Goal: Task Accomplishment & Management: Manage account settings

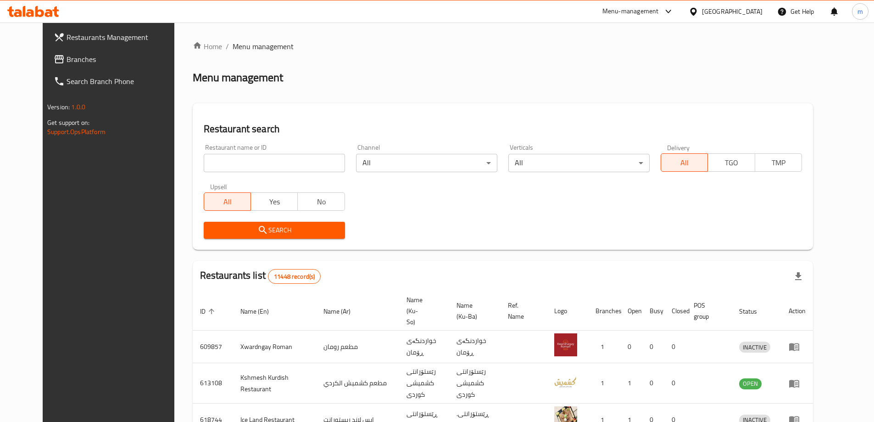
click at [67, 65] on span "Branches" at bounding box center [124, 59] width 115 height 11
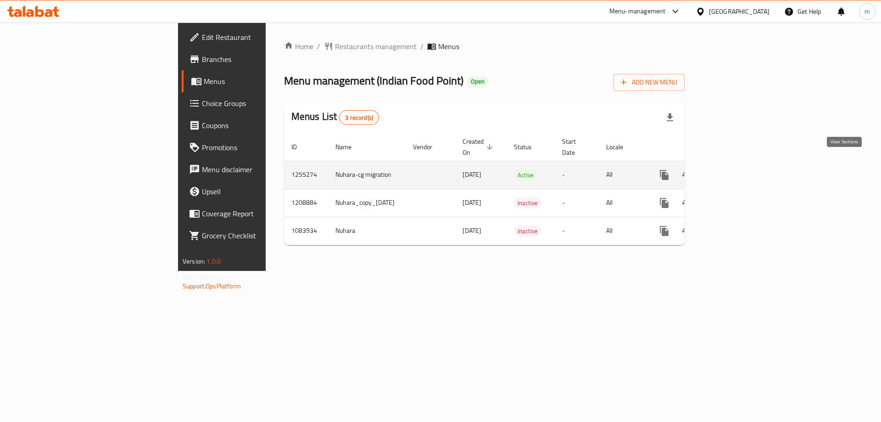
click at [736, 169] on icon "enhanced table" at bounding box center [730, 174] width 11 height 11
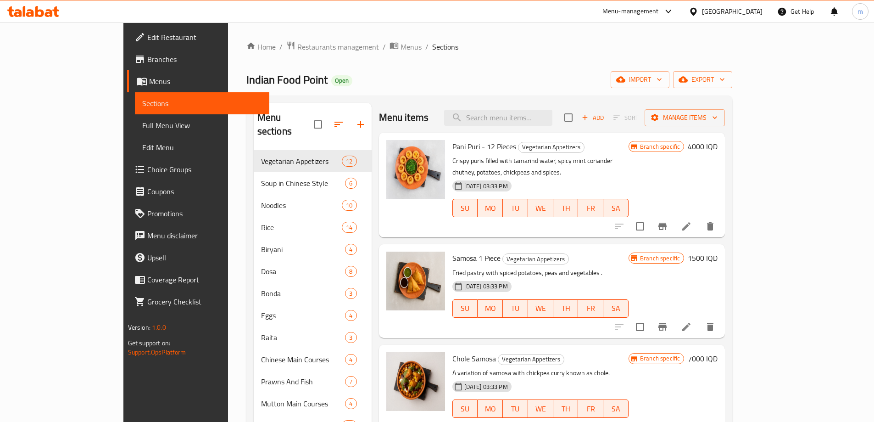
click at [142, 126] on span "Full Menu View" at bounding box center [202, 125] width 120 height 11
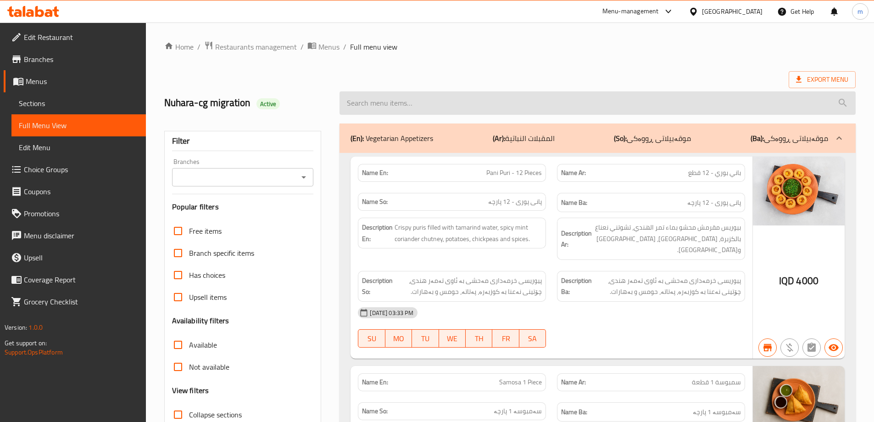
click at [424, 106] on input "search" at bounding box center [598, 102] width 516 height 23
paste input "Vegetable Noodles"
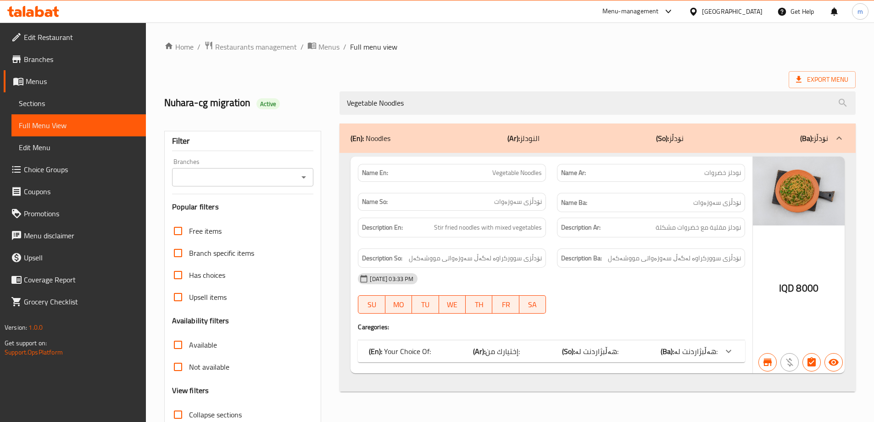
click at [306, 173] on icon "Open" at bounding box center [303, 177] width 11 height 11
type input "Vegetable Noodles"
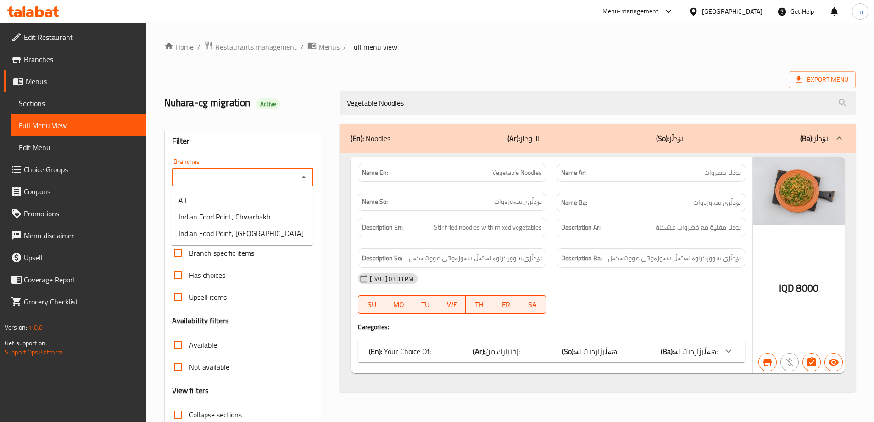
click at [294, 183] on input "Branches" at bounding box center [235, 177] width 121 height 13
click at [223, 232] on span "Indian Food Point, Ankawa" at bounding box center [241, 233] width 125 height 11
type input "Indian Food Point, Ankawa"
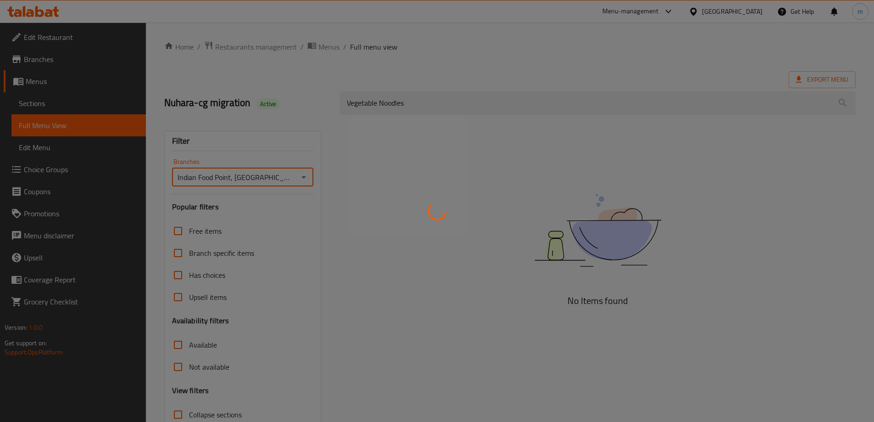
click at [243, 120] on div at bounding box center [437, 211] width 874 height 422
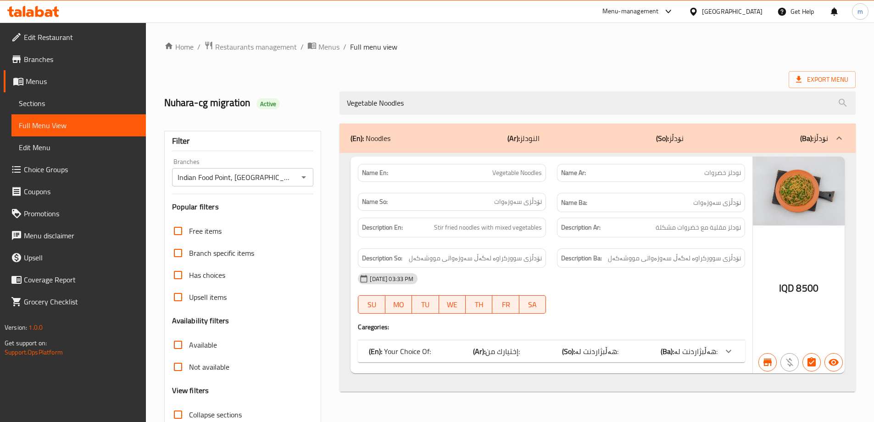
click at [386, 349] on p "(En): Your Choice Of:" at bounding box center [400, 351] width 62 height 11
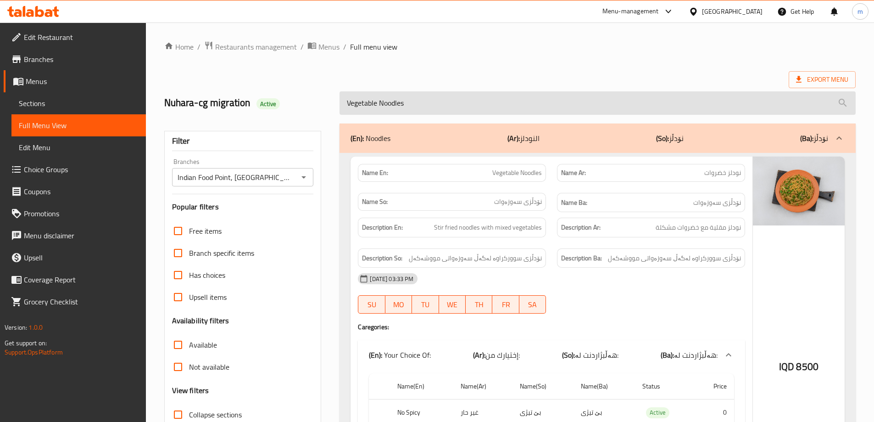
click at [442, 108] on input "Vegetable Noodles" at bounding box center [598, 102] width 516 height 23
click at [440, 98] on input "Vegetable Noodles" at bounding box center [598, 102] width 516 height 23
click at [440, 97] on input "Vegetable Noodles" at bounding box center [598, 102] width 516 height 23
paste input "Hakka"
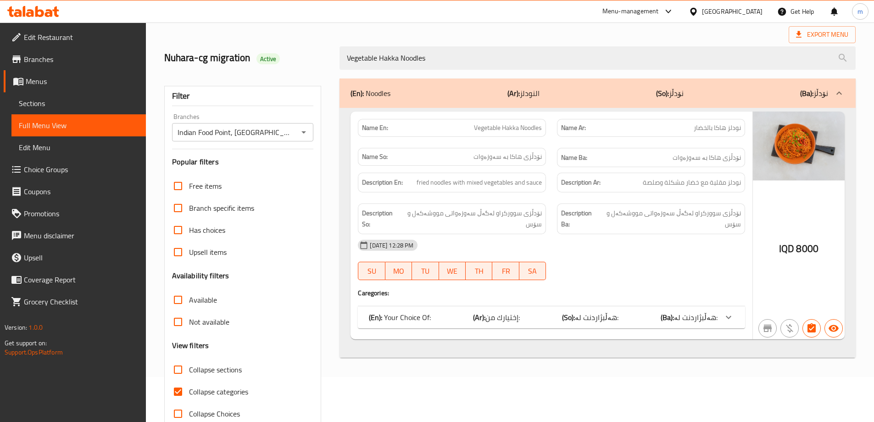
scroll to position [67, 0]
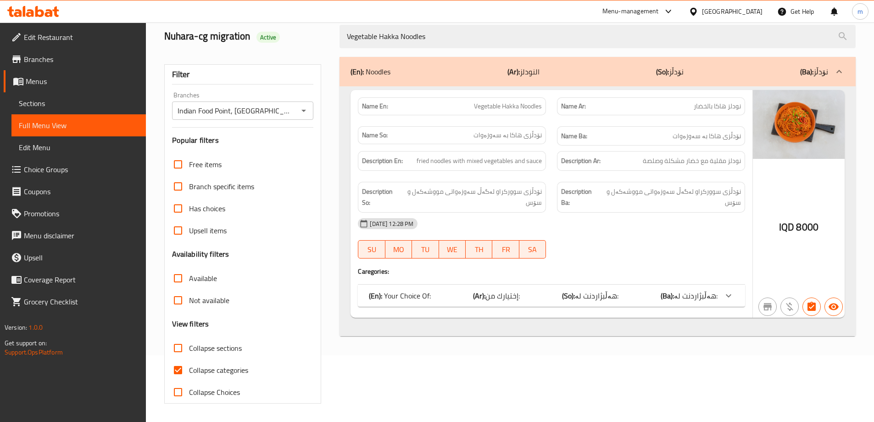
type input "Vegetable Hakka Noodles"
click at [254, 368] on div "Collapse categories" at bounding box center [243, 370] width 142 height 22
click at [240, 371] on span "Collapse categories" at bounding box center [218, 369] width 59 height 11
click at [189, 371] on input "Collapse categories" at bounding box center [178, 370] width 22 height 22
checkbox input "false"
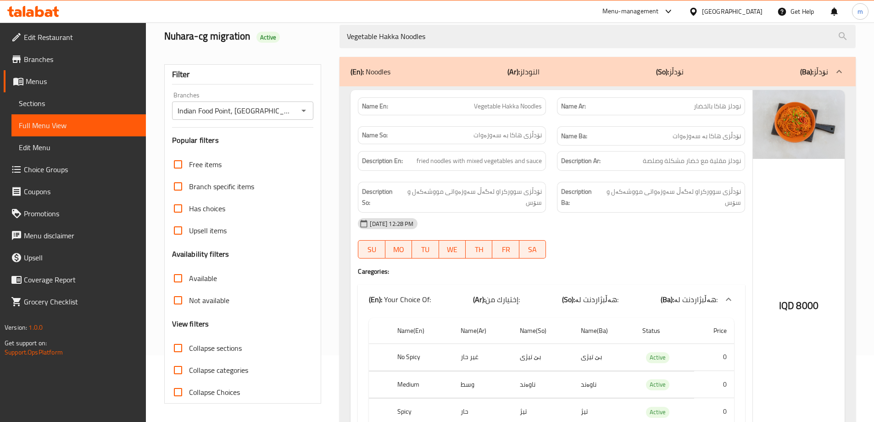
click at [305, 106] on icon "Open" at bounding box center [303, 110] width 11 height 11
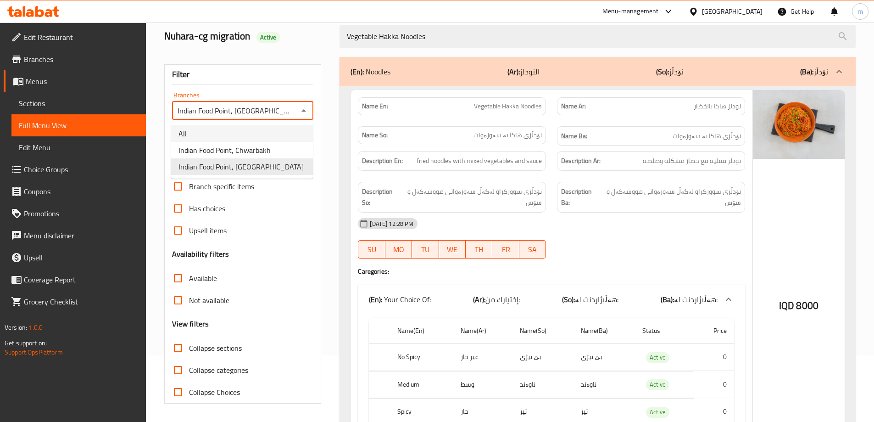
click at [268, 131] on li "All" at bounding box center [242, 133] width 142 height 17
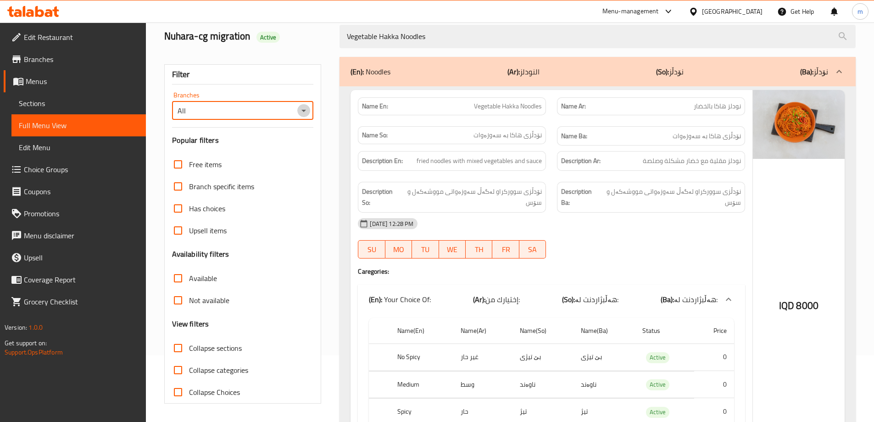
click at [303, 108] on icon "Open" at bounding box center [303, 110] width 11 height 11
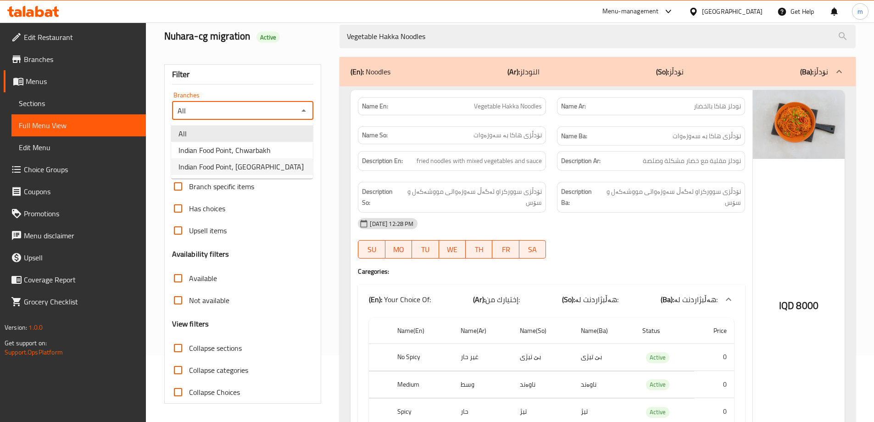
click at [242, 166] on span "Indian Food Point, Ankawa" at bounding box center [241, 166] width 125 height 11
type input "Indian Food Point, Ankawa"
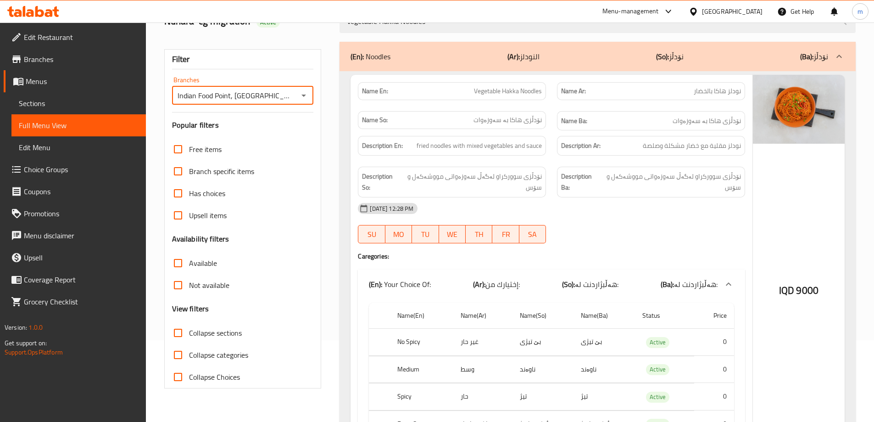
scroll to position [0, 0]
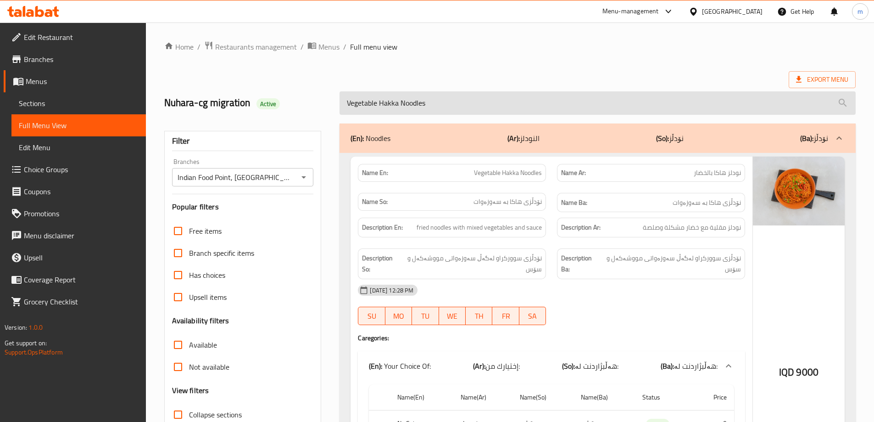
click at [424, 108] on input "Vegetable Hakka Noodles" at bounding box center [598, 102] width 516 height 23
paste input "s Singapore"
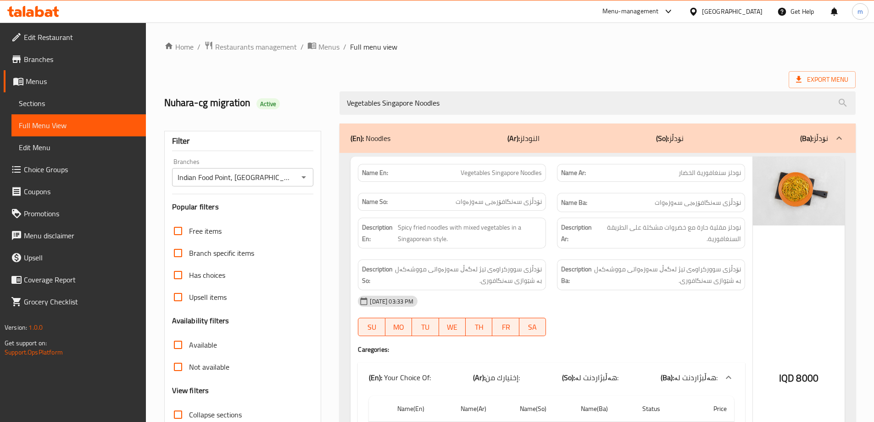
click at [310, 181] on div "Indian Food Point, Ankawa Branches" at bounding box center [243, 177] width 142 height 18
type input "Vegetables Singapore Noodles"
click at [301, 180] on icon "Open" at bounding box center [303, 177] width 11 height 11
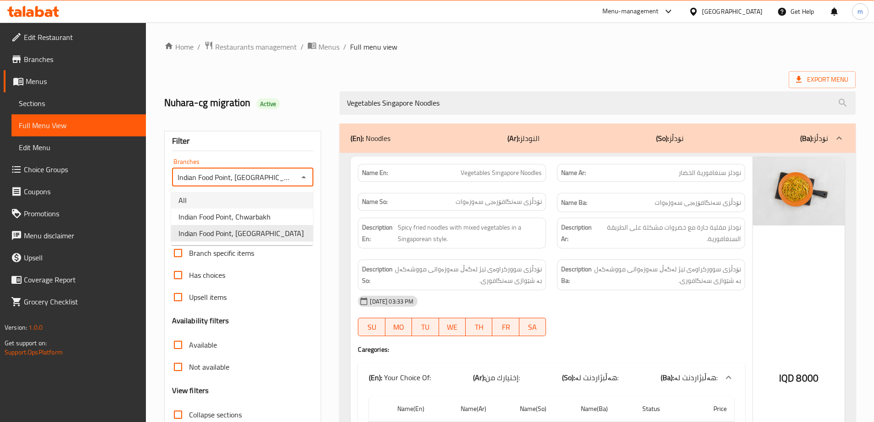
click at [226, 204] on li "All" at bounding box center [242, 200] width 142 height 17
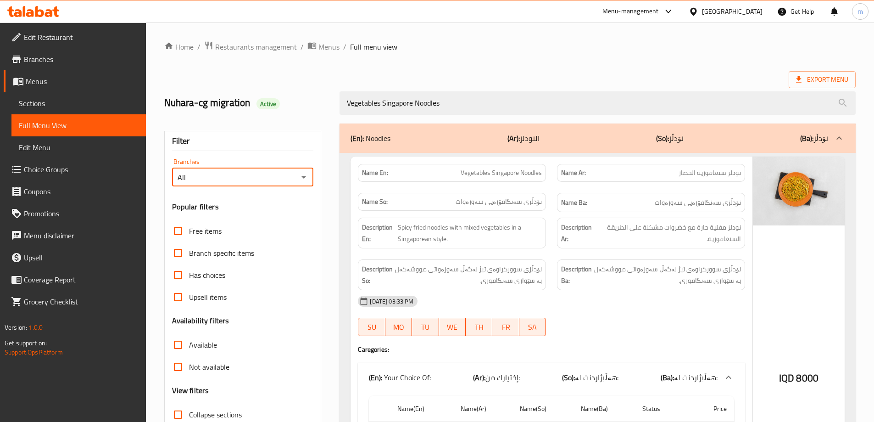
click at [301, 181] on icon "Open" at bounding box center [303, 177] width 11 height 11
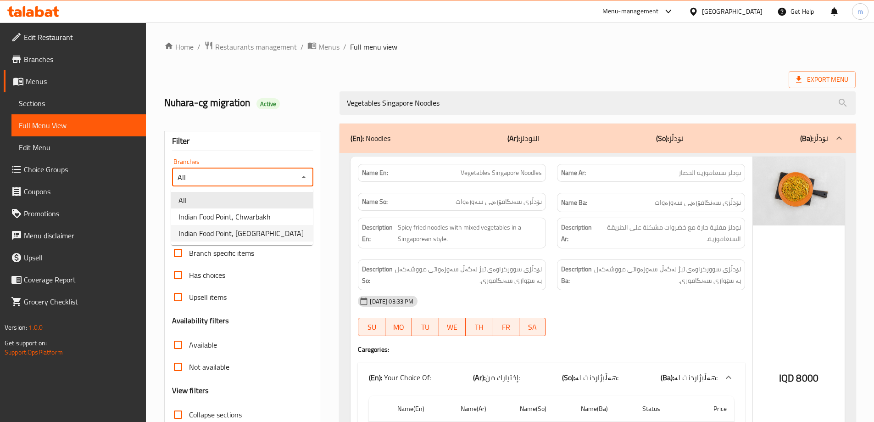
click at [233, 230] on span "Indian Food Point, Ankawa" at bounding box center [241, 233] width 125 height 11
type input "Indian Food Point, Ankawa"
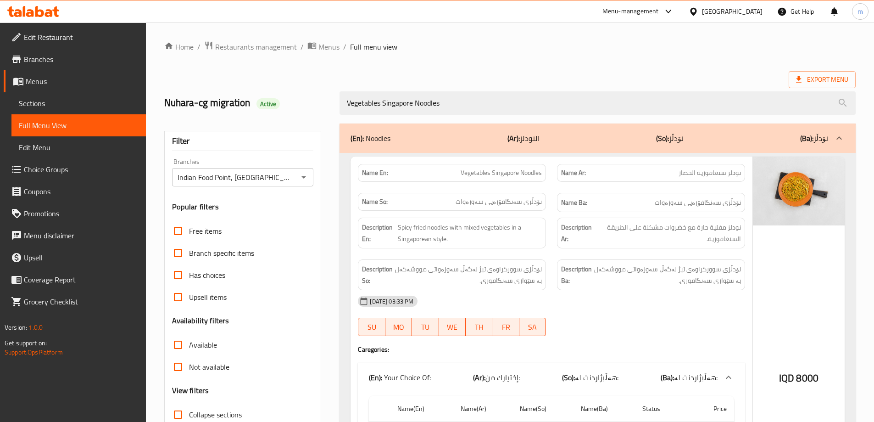
click at [261, 151] on div "Filter Branches Indian Food Point, Ankawa Branches Popular filters Free items B…" at bounding box center [242, 300] width 157 height 339
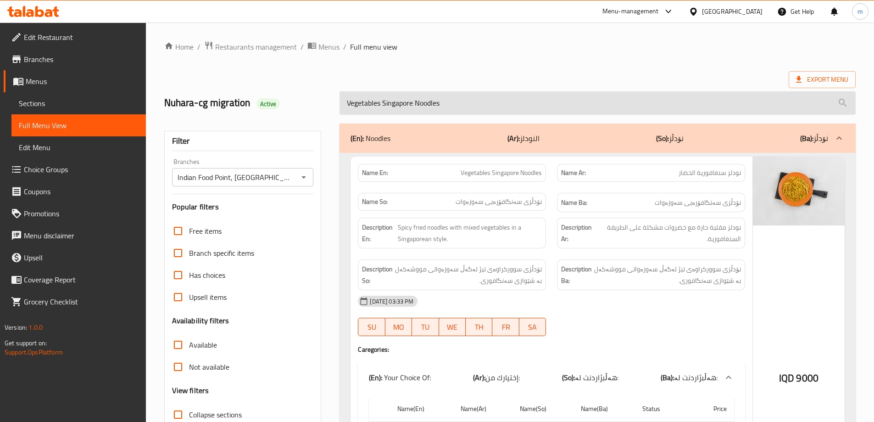
click at [414, 103] on input "Vegetables Singapore Noodles" at bounding box center [598, 102] width 516 height 23
paste input "Schezwan"
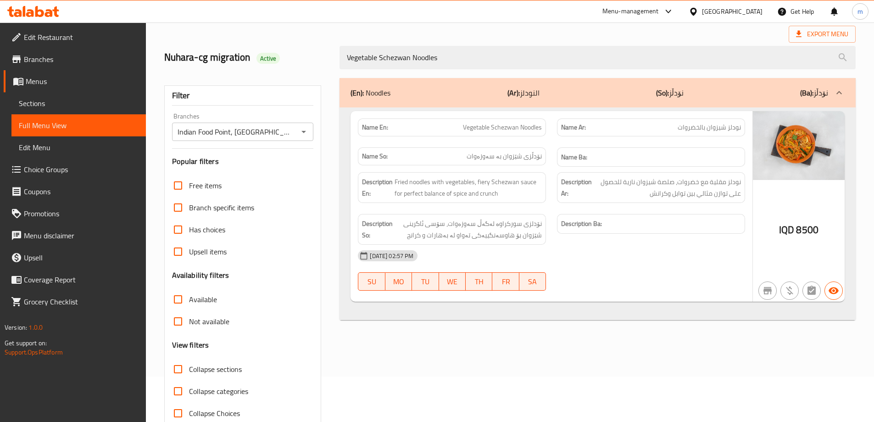
scroll to position [67, 0]
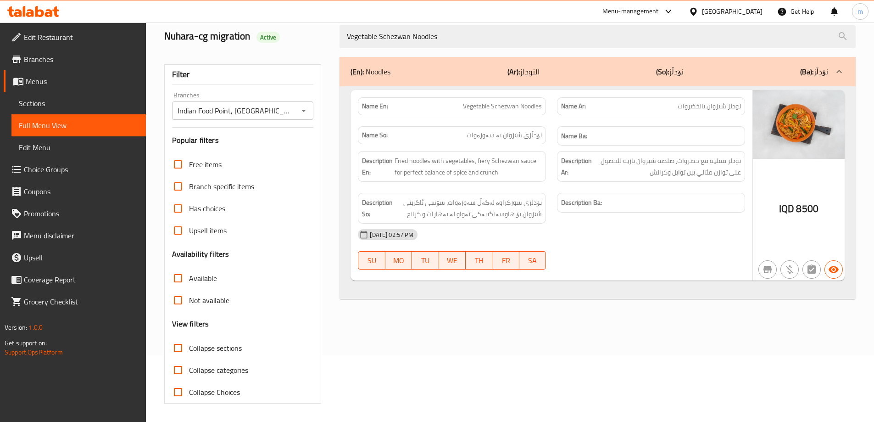
type input "Vegetable Schezwan Noodles"
drag, startPoint x: 308, startPoint y: 110, endPoint x: 281, endPoint y: 115, distance: 28.0
click at [308, 110] on icon "Open" at bounding box center [303, 110] width 11 height 11
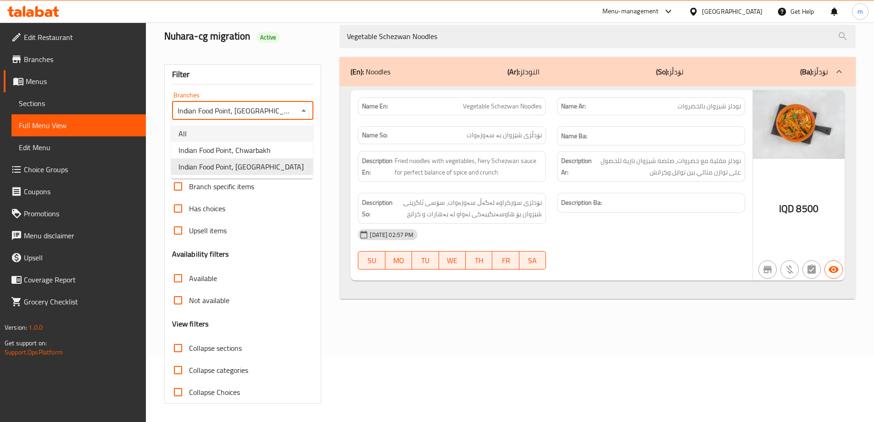
click at [223, 138] on li "All" at bounding box center [242, 133] width 142 height 17
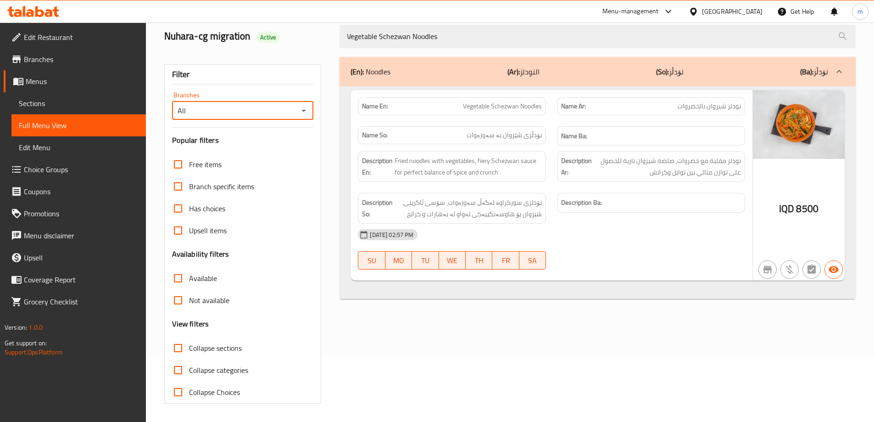
click at [303, 110] on icon "Open" at bounding box center [303, 111] width 5 height 2
click at [243, 163] on span "Indian Food Point, Ankawa" at bounding box center [241, 166] width 125 height 11
type input "Indian Food Point, Ankawa"
click at [492, 364] on div "(En): Noodles (Ar): النودلز (So): نۆدڵز (Ba): نۆدڵز Name En: Vegetable Schezwan…" at bounding box center [597, 229] width 527 height 357
click at [22, 7] on icon at bounding box center [33, 11] width 52 height 11
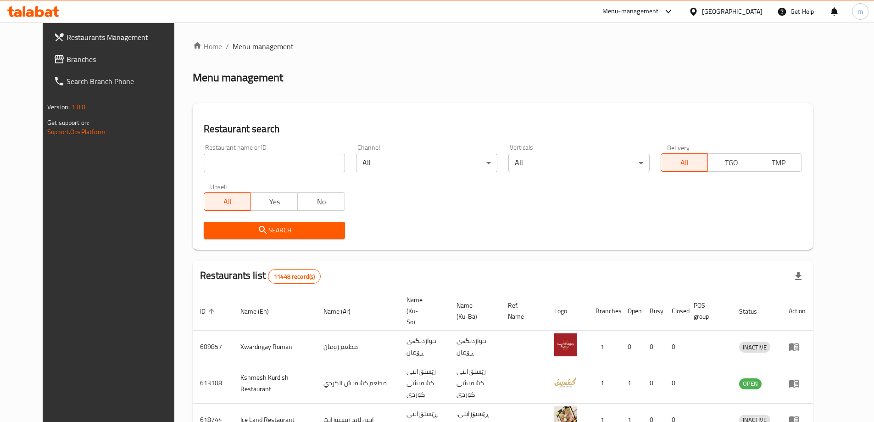
click at [236, 148] on div "Restaurant name or ID Restaurant name or ID" at bounding box center [274, 158] width 141 height 28
click at [236, 160] on input "search" at bounding box center [274, 163] width 141 height 18
paste input "700026"
type input "700026"
click button "Search" at bounding box center [274, 230] width 141 height 17
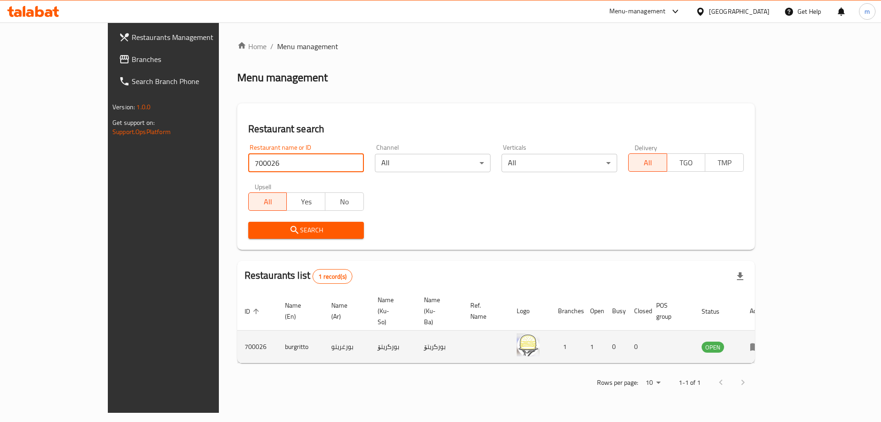
click at [761, 341] on icon "enhanced table" at bounding box center [755, 346] width 11 height 11
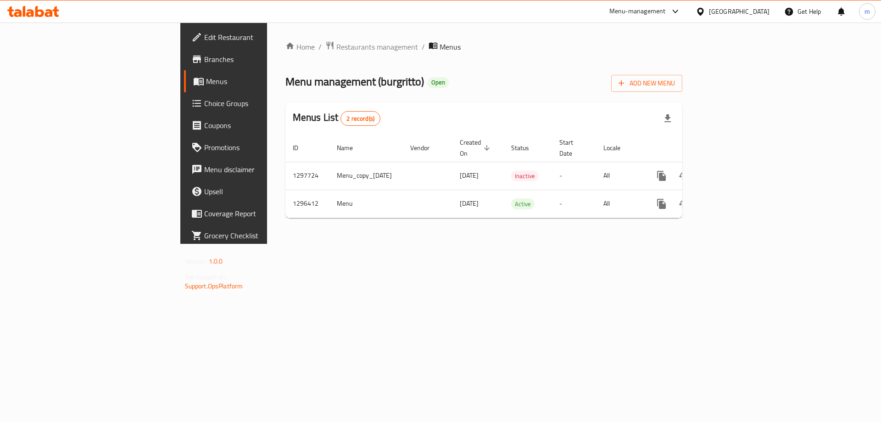
click at [204, 60] on span "Branches" at bounding box center [262, 59] width 116 height 11
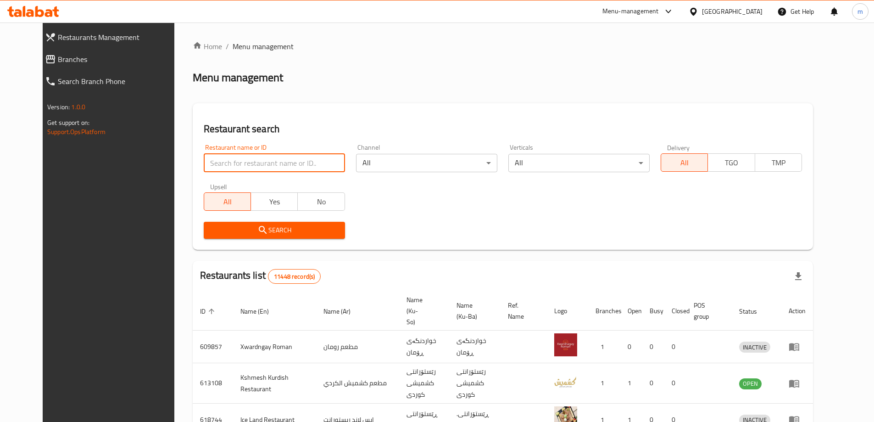
click at [233, 155] on input "search" at bounding box center [274, 163] width 141 height 18
paste input "697251"
type input "697251"
click button "Search" at bounding box center [274, 230] width 141 height 17
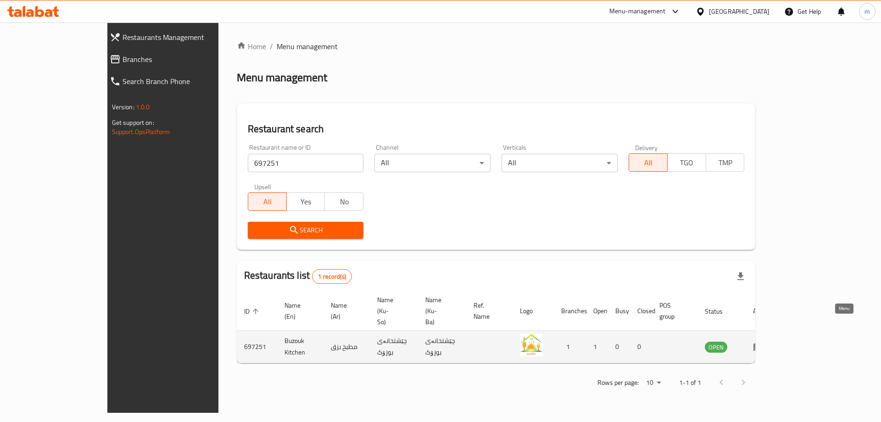
click at [764, 343] on icon "enhanced table" at bounding box center [759, 347] width 10 height 8
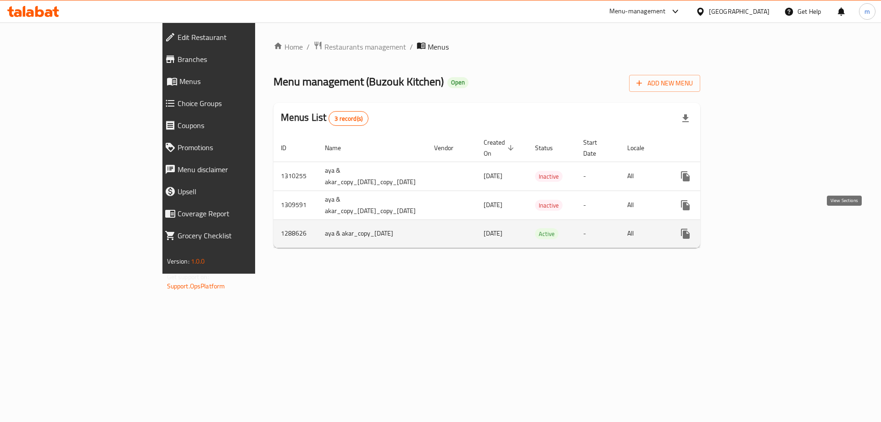
click at [757, 228] on icon "enhanced table" at bounding box center [751, 233] width 11 height 11
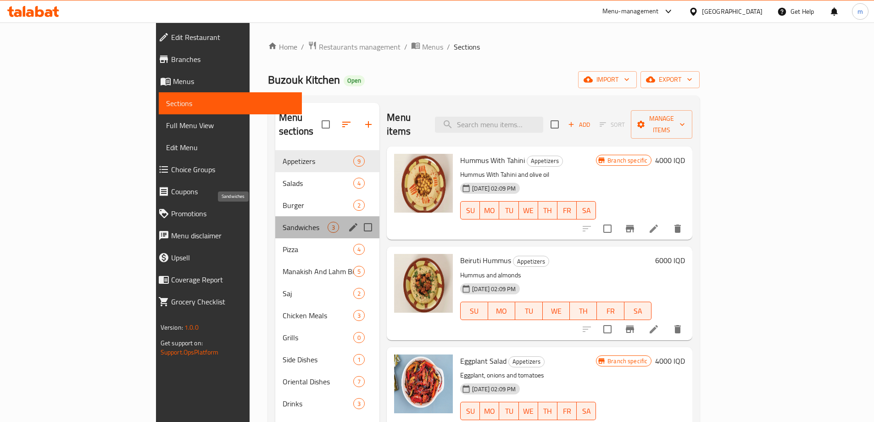
click at [283, 222] on span "Sandwiches" at bounding box center [305, 227] width 45 height 11
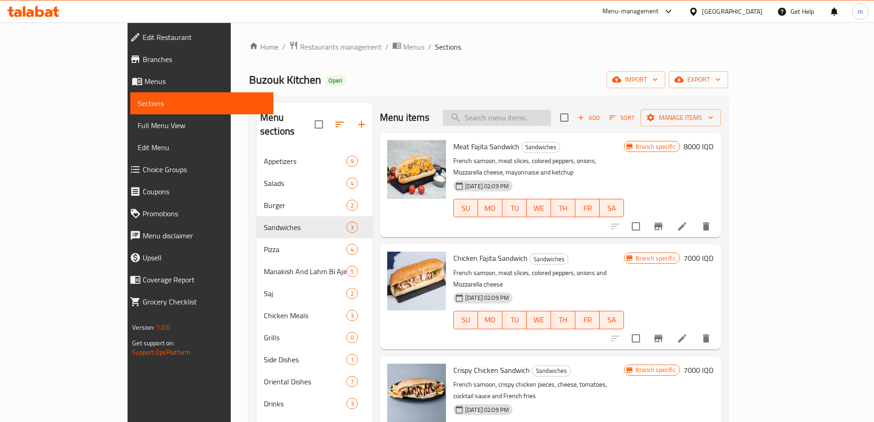
click at [522, 114] on input "search" at bounding box center [497, 118] width 108 height 16
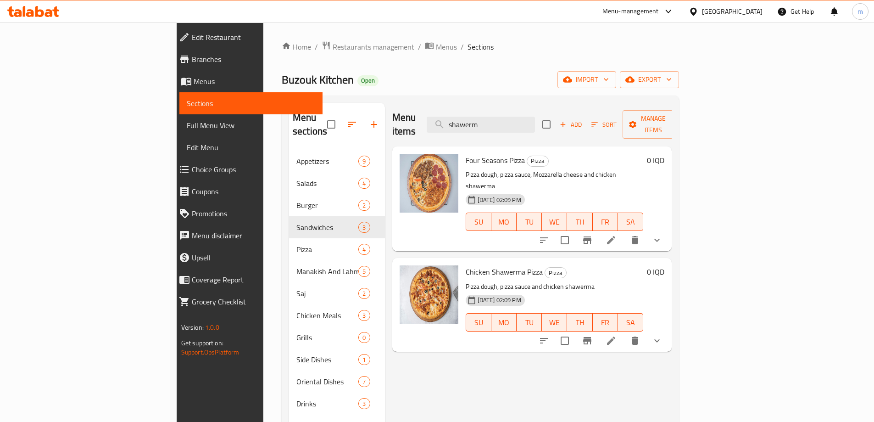
type input "shawerm"
click at [527, 128] on div "Menu items shawerm Add Sort Manage items" at bounding box center [532, 125] width 280 height 44
click at [527, 124] on input "shawerm" at bounding box center [481, 125] width 108 height 16
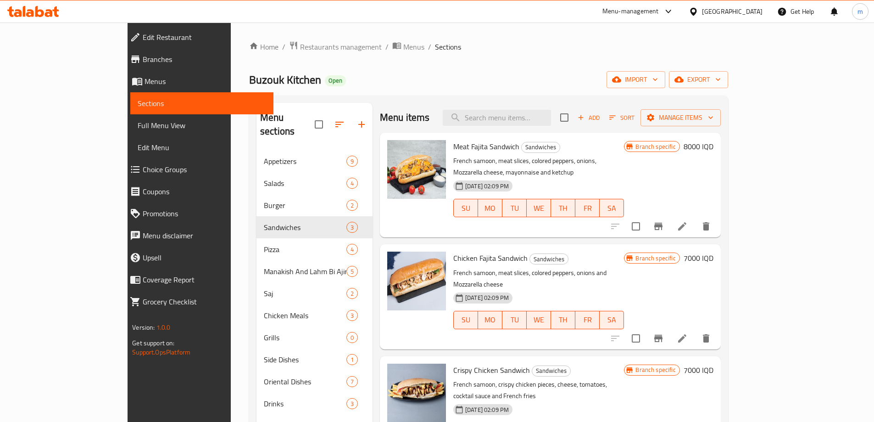
click at [249, 239] on div "Menu sections Appetizers 9 Salads 4 Burger 2 Sandwiches 3 Pizza 4 Manakish And …" at bounding box center [488, 313] width 479 height 436
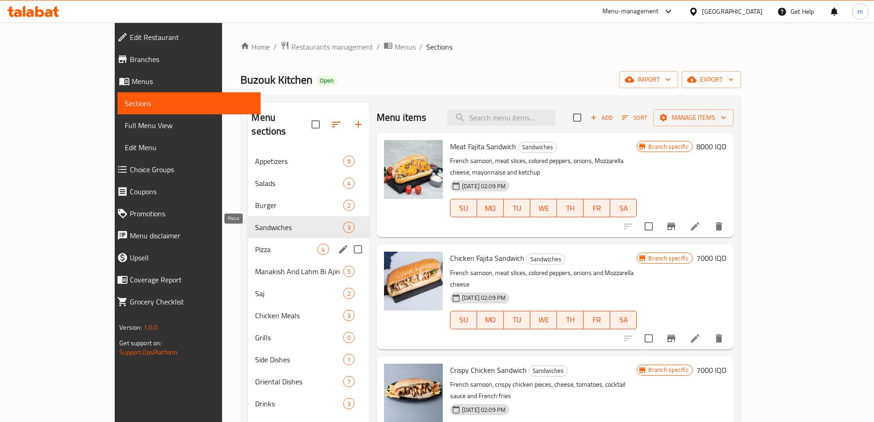
click at [248, 220] on div "Sandwiches 3" at bounding box center [309, 227] width 122 height 22
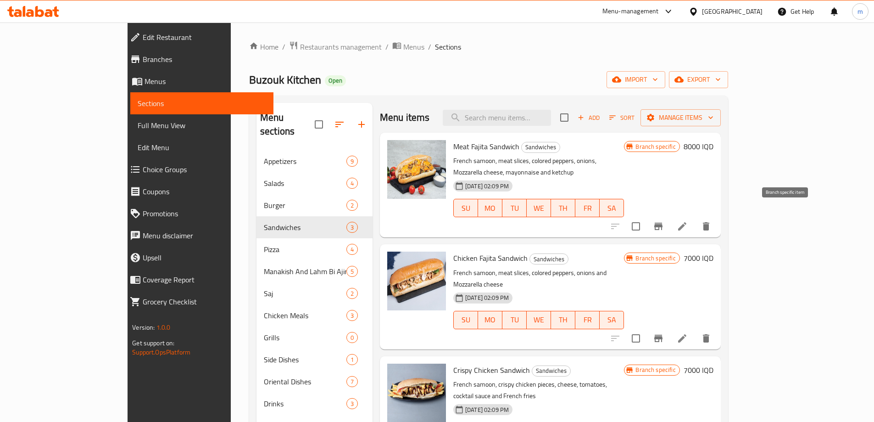
click at [664, 221] on icon "Branch-specific-item" at bounding box center [658, 226] width 11 height 11
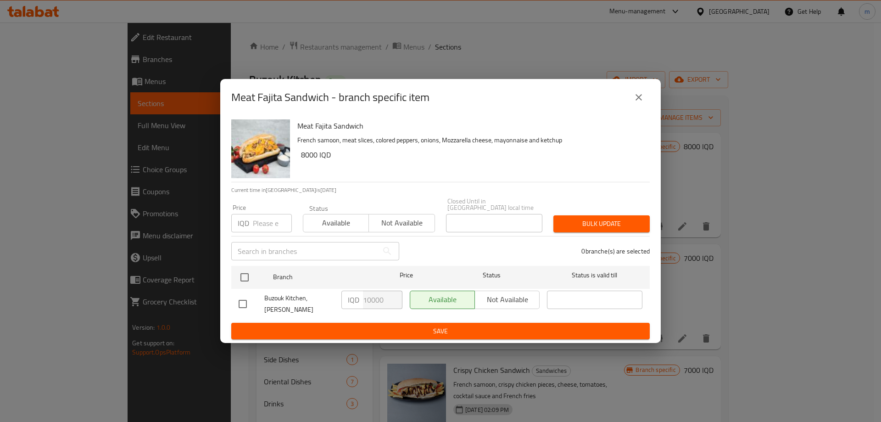
click at [241, 306] on input "checkbox" at bounding box center [242, 303] width 19 height 19
checkbox input "true"
drag, startPoint x: 369, startPoint y: 302, endPoint x: 343, endPoint y: 289, distance: 29.3
click at [347, 289] on div "IQD 10000 ​" at bounding box center [372, 304] width 68 height 34
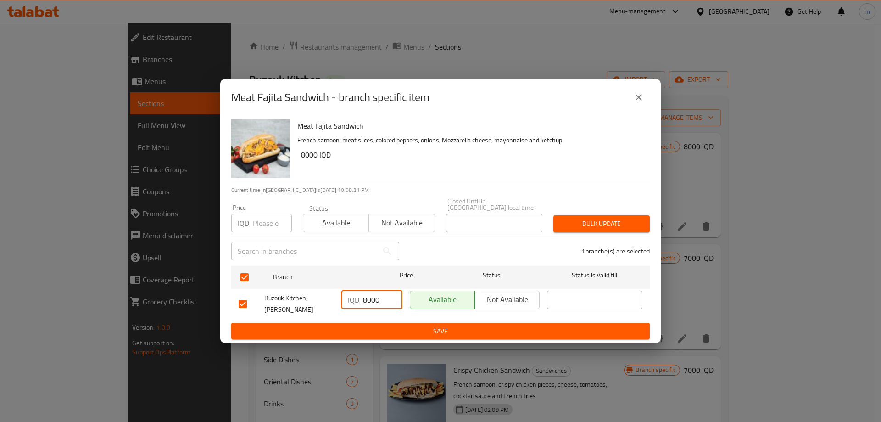
type input "8000"
click at [359, 325] on span "Save" at bounding box center [441, 330] width 404 height 11
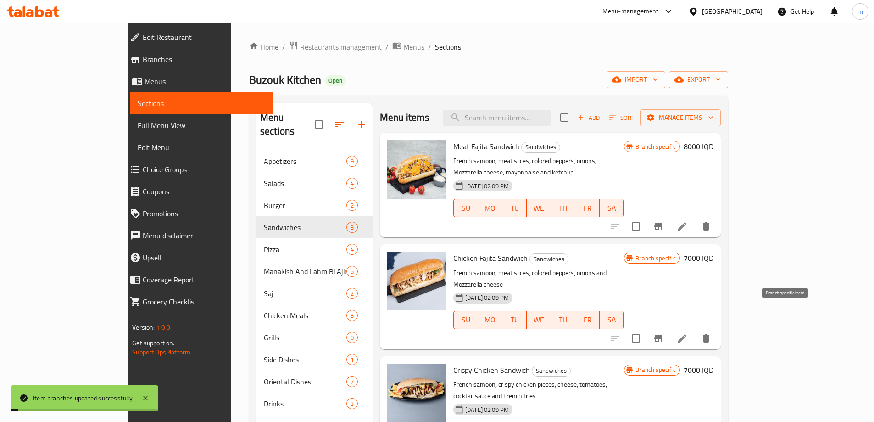
click at [663, 335] on icon "Branch-specific-item" at bounding box center [658, 338] width 8 height 7
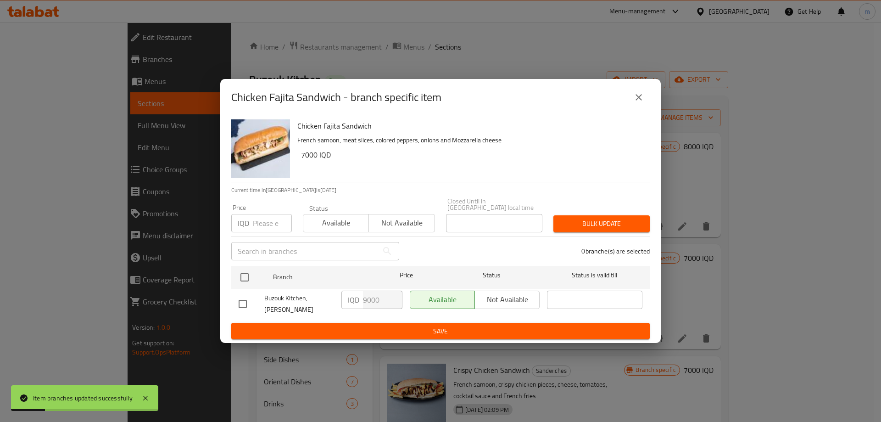
click at [250, 299] on input "checkbox" at bounding box center [242, 303] width 19 height 19
checkbox input "true"
drag, startPoint x: 366, startPoint y: 299, endPoint x: 356, endPoint y: 297, distance: 10.4
click at [357, 297] on div "IQD 9000 ​" at bounding box center [371, 299] width 61 height 18
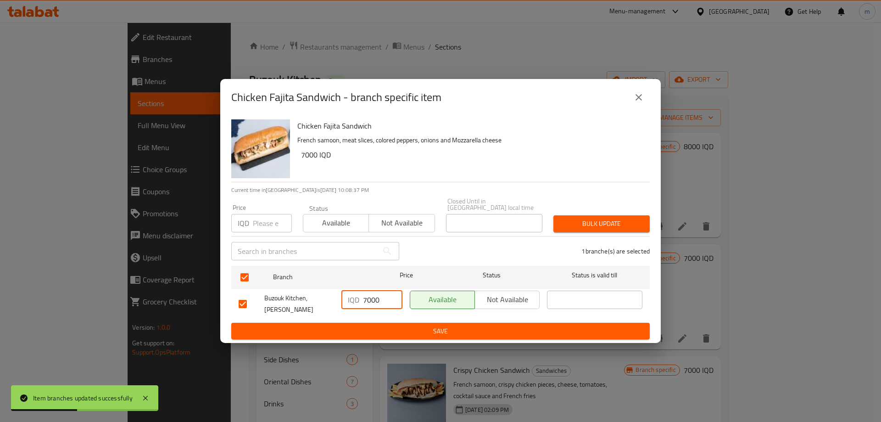
type input "7000"
click at [405, 325] on span "Save" at bounding box center [441, 330] width 404 height 11
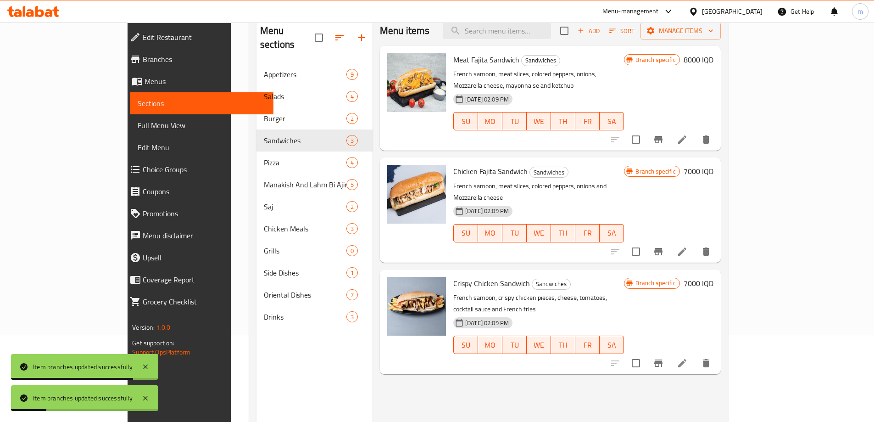
scroll to position [128, 0]
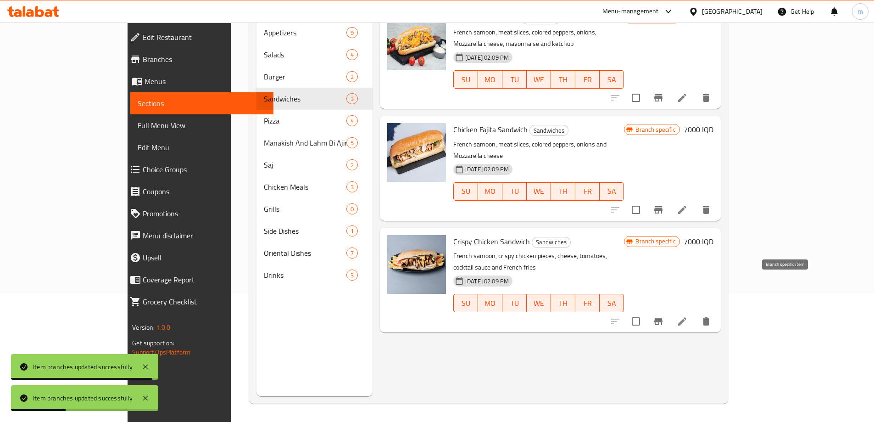
click at [670, 310] on button "Branch-specific-item" at bounding box center [659, 321] width 22 height 22
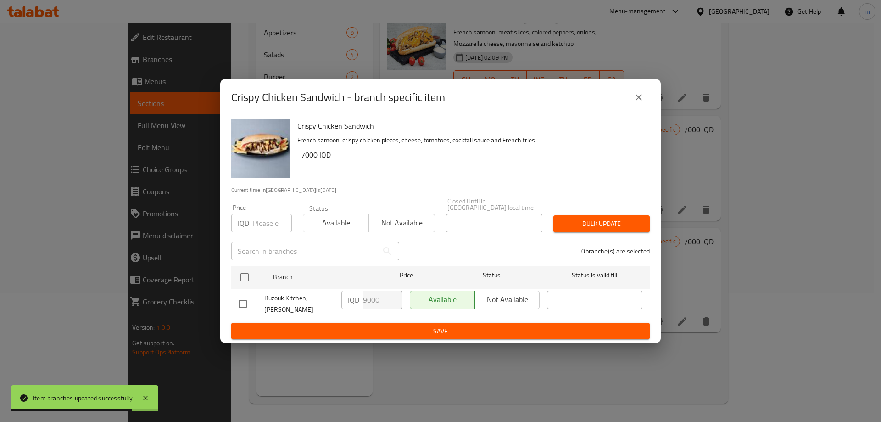
click at [240, 300] on input "checkbox" at bounding box center [242, 303] width 19 height 19
checkbox input "true"
drag, startPoint x: 367, startPoint y: 301, endPoint x: 355, endPoint y: 300, distance: 12.0
click at [357, 300] on div "IQD 9000 ​" at bounding box center [371, 299] width 61 height 18
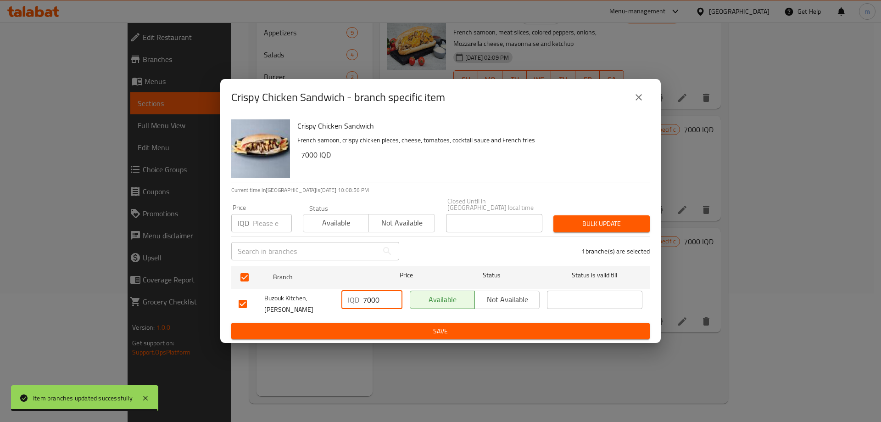
type input "7000"
click at [368, 325] on span "Save" at bounding box center [441, 330] width 404 height 11
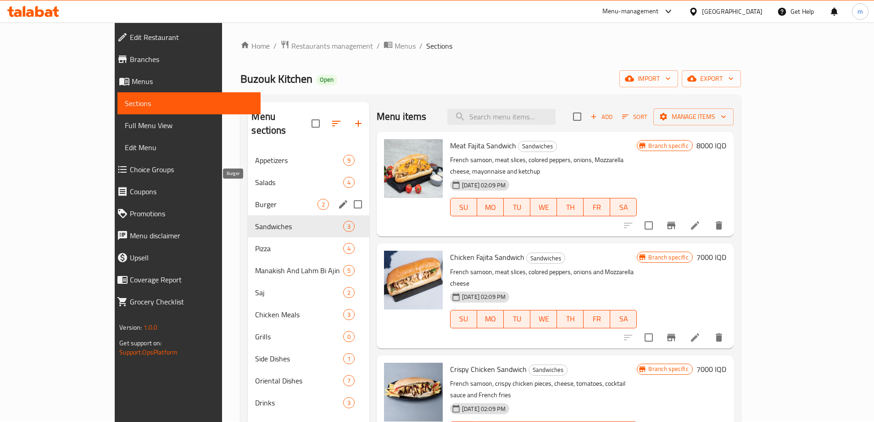
scroll to position [0, 0]
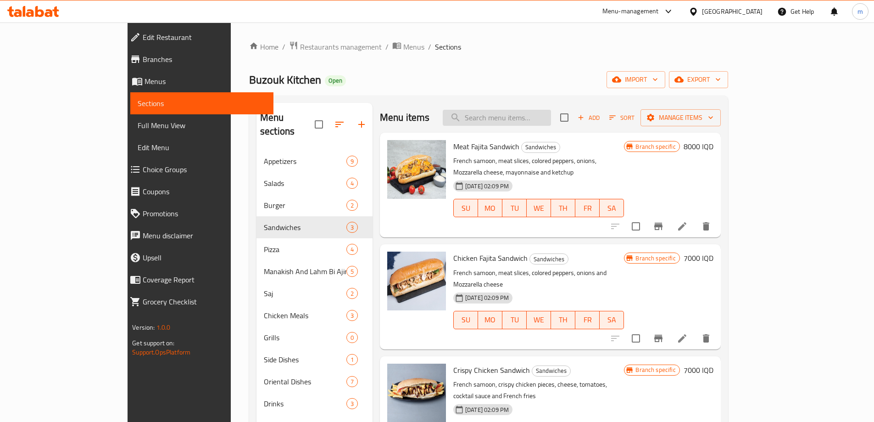
click at [527, 112] on input "search" at bounding box center [497, 118] width 108 height 16
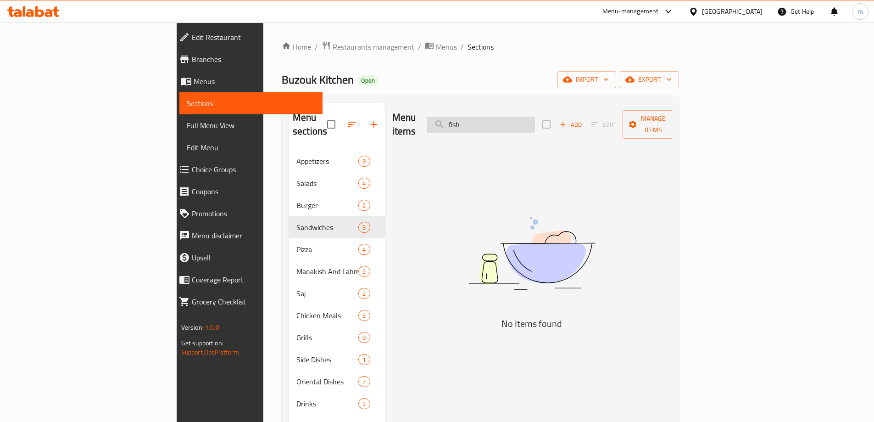
click at [519, 124] on input "fish" at bounding box center [481, 125] width 108 height 16
click at [518, 125] on input "fish" at bounding box center [481, 125] width 108 height 16
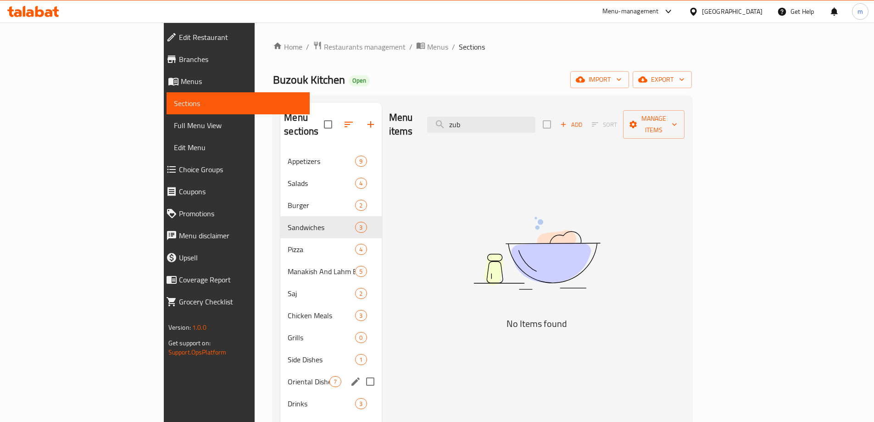
type input "zub"
click at [288, 376] on span "Oriental Dishes" at bounding box center [309, 381] width 42 height 11
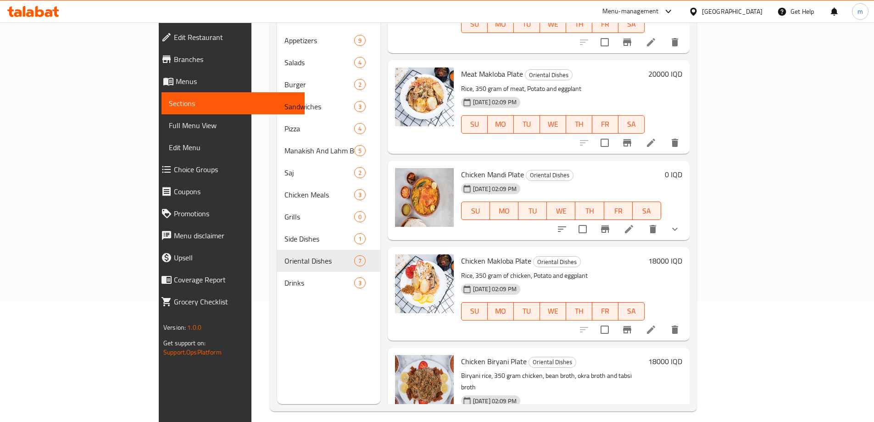
scroll to position [128, 0]
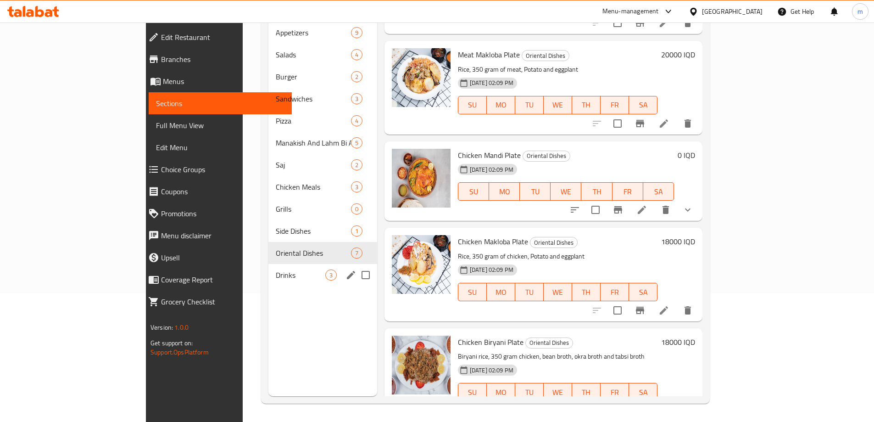
click at [268, 264] on div "Drinks 3" at bounding box center [322, 275] width 108 height 22
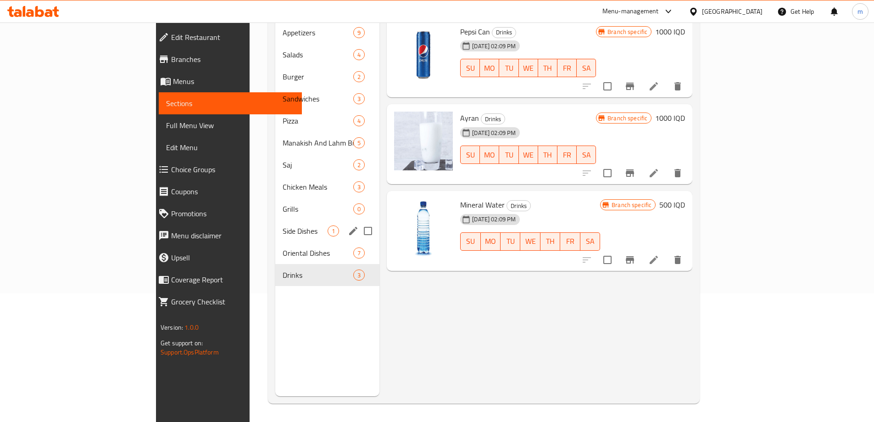
click at [283, 225] on span "Side Dishes" at bounding box center [305, 230] width 45 height 11
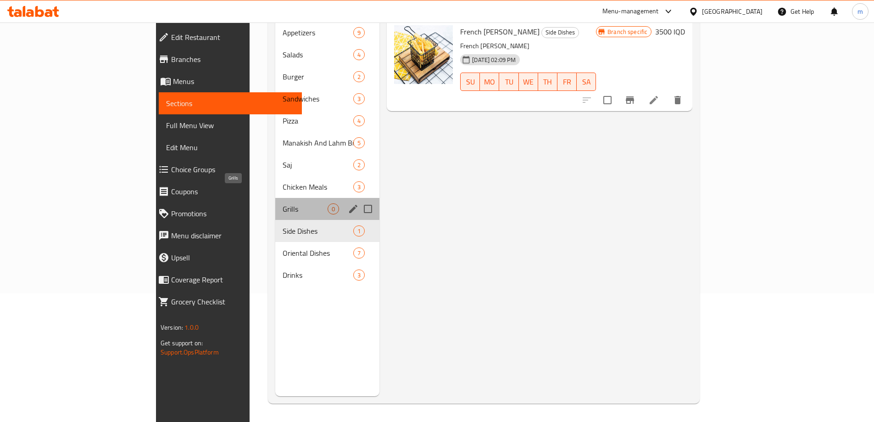
click at [283, 203] on span "Grills" at bounding box center [305, 208] width 45 height 11
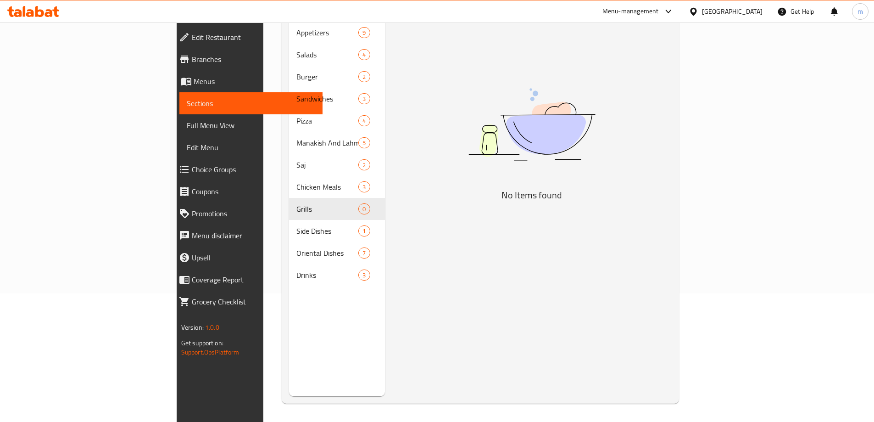
scroll to position [22, 0]
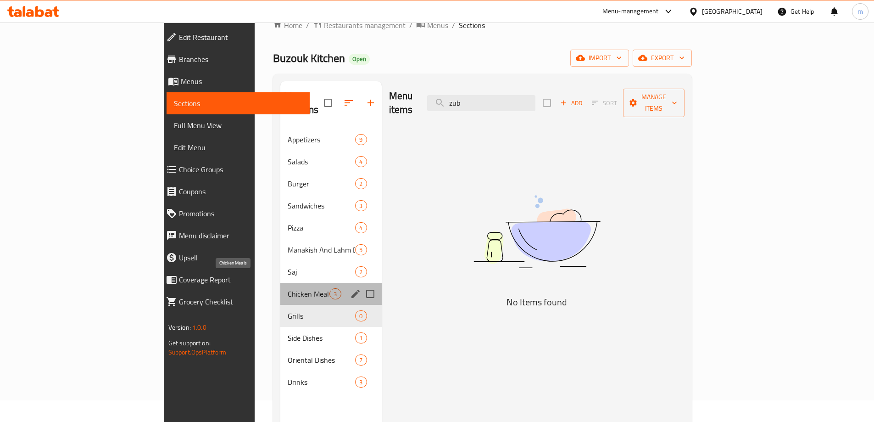
click at [288, 288] on span "Chicken Meals" at bounding box center [309, 293] width 42 height 11
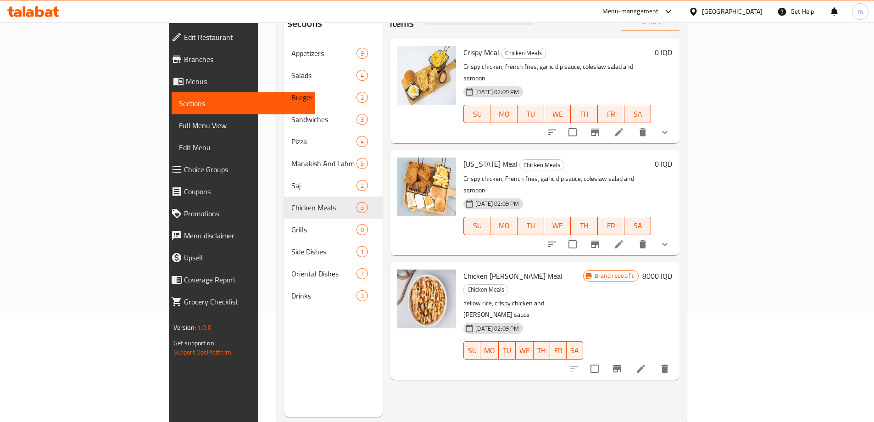
scroll to position [128, 0]
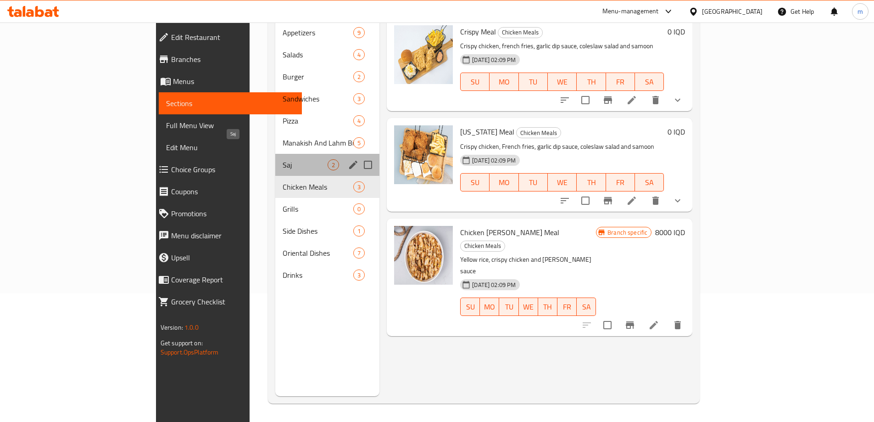
click at [283, 159] on span "Saj" at bounding box center [305, 164] width 45 height 11
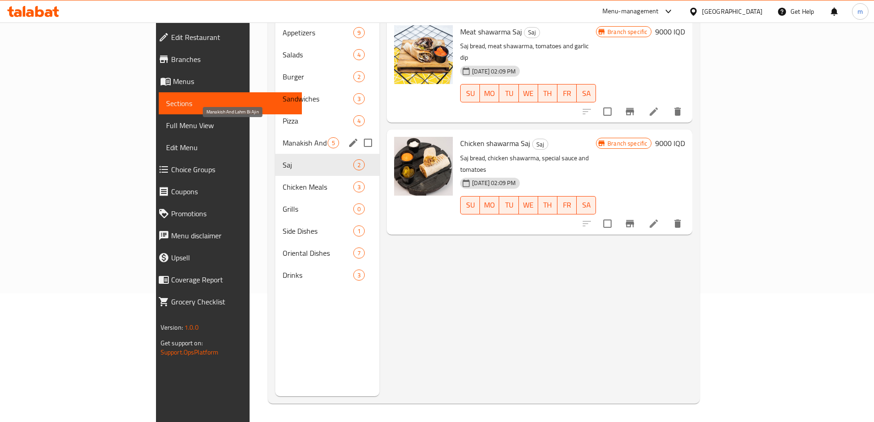
click at [283, 137] on span "Manakish And Lahm Bi Ajin" at bounding box center [305, 142] width 45 height 11
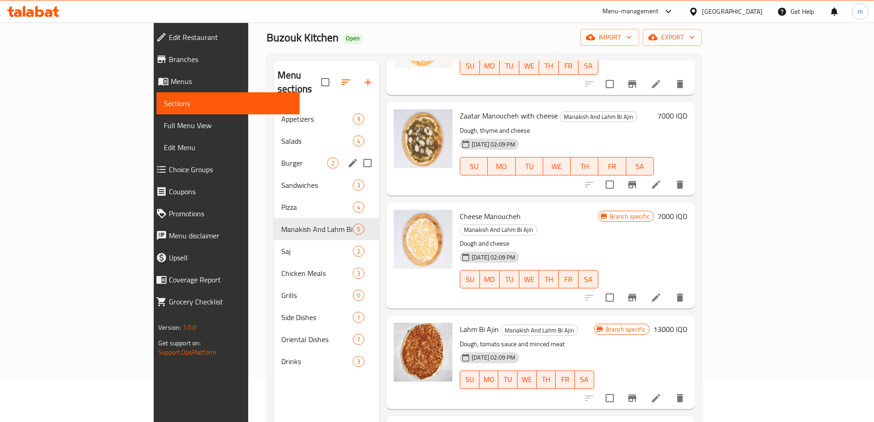
scroll to position [22, 0]
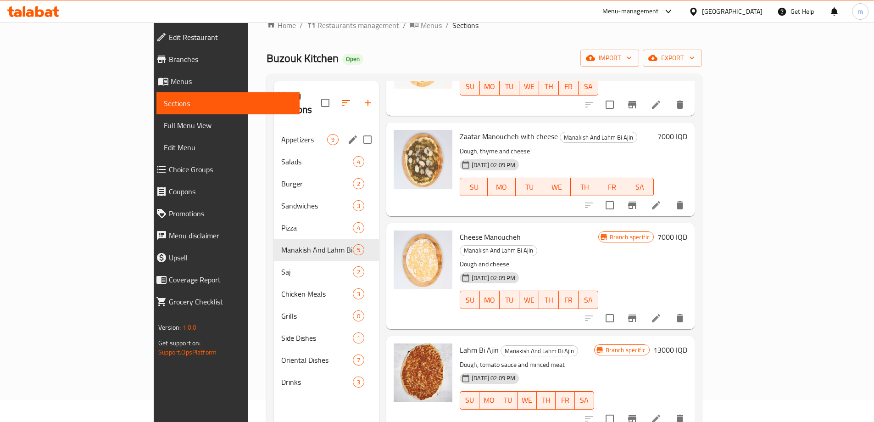
click at [281, 134] on span "Appetizers" at bounding box center [304, 139] width 46 height 11
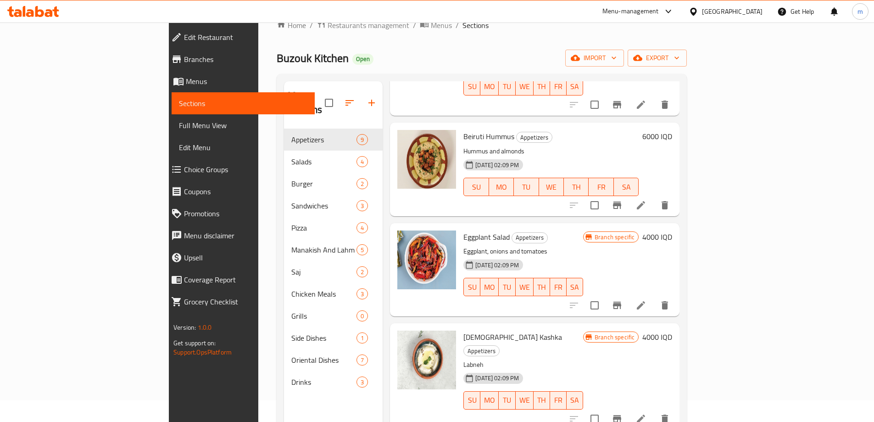
click at [179, 122] on span "Full Menu View" at bounding box center [243, 125] width 128 height 11
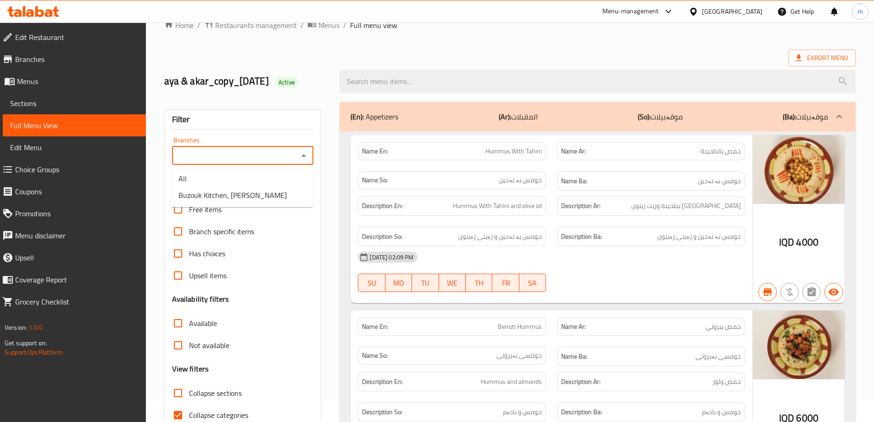
click at [244, 161] on input "Branches" at bounding box center [235, 155] width 121 height 13
click at [236, 194] on span "Buzouk Kitchen, Al Ashar" at bounding box center [233, 195] width 108 height 11
type input "Buzouk Kitchen, Al Ashar"
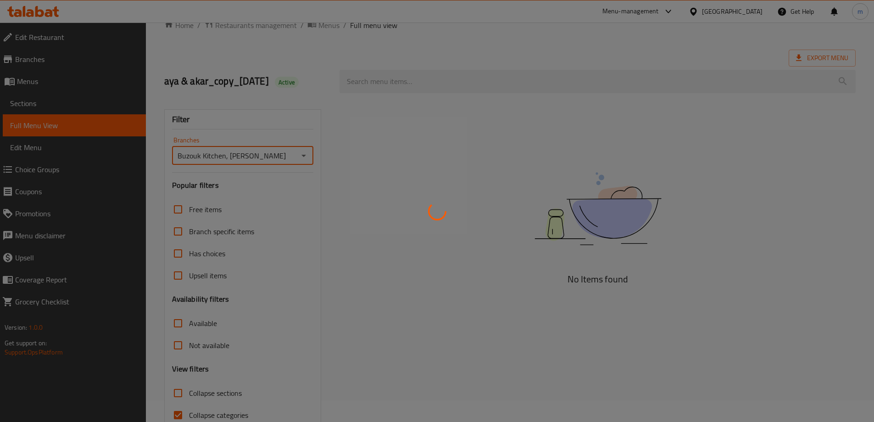
scroll to position [67, 0]
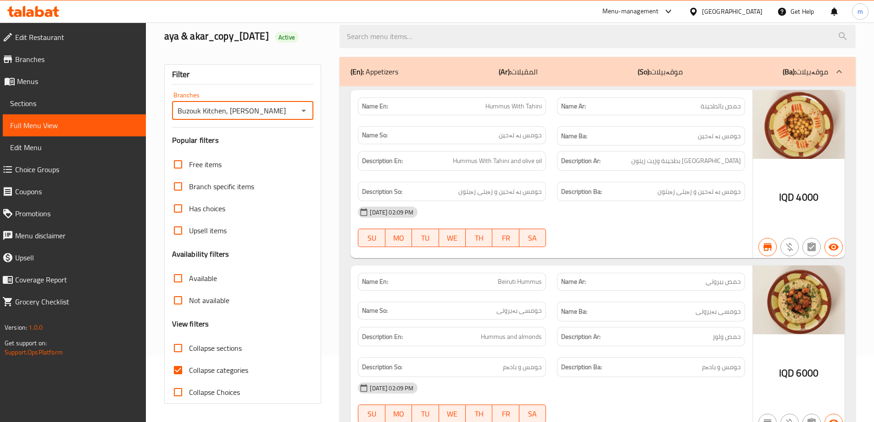
click at [203, 346] on span "Collapse sections" at bounding box center [215, 347] width 53 height 11
click at [189, 346] on input "Collapse sections" at bounding box center [178, 348] width 22 height 22
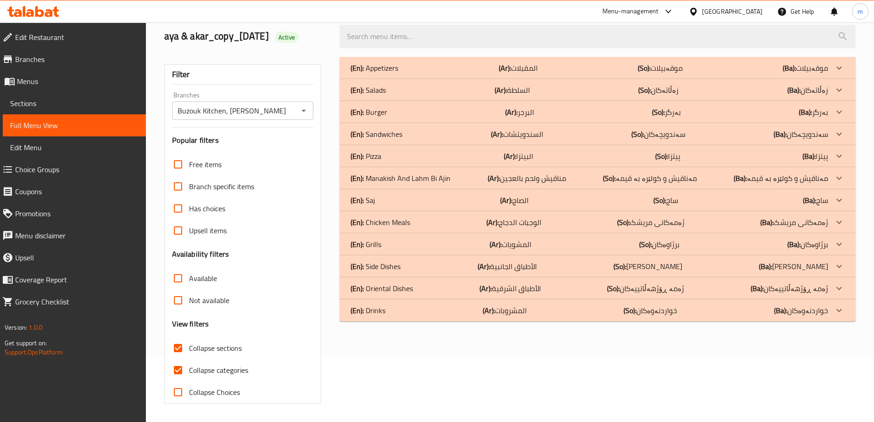
click at [379, 134] on p "(En): Sandwiches" at bounding box center [377, 133] width 52 height 11
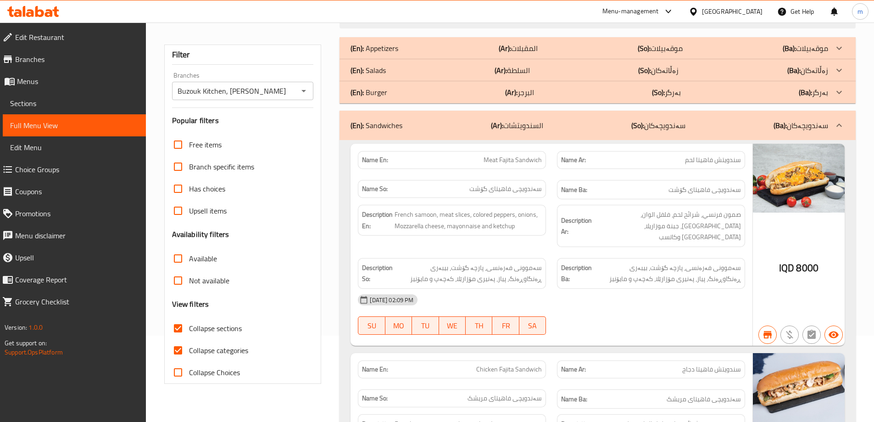
scroll to position [107, 0]
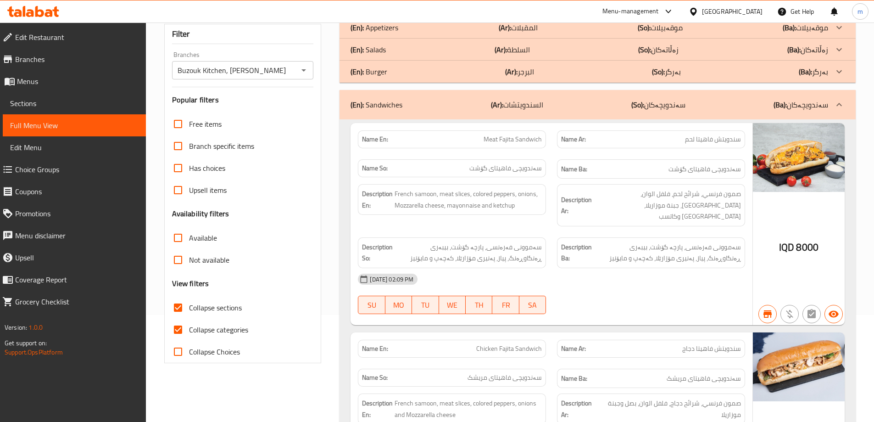
click at [207, 313] on span "Collapse sections" at bounding box center [215, 307] width 53 height 11
click at [189, 313] on input "Collapse sections" at bounding box center [178, 307] width 22 height 22
checkbox input "false"
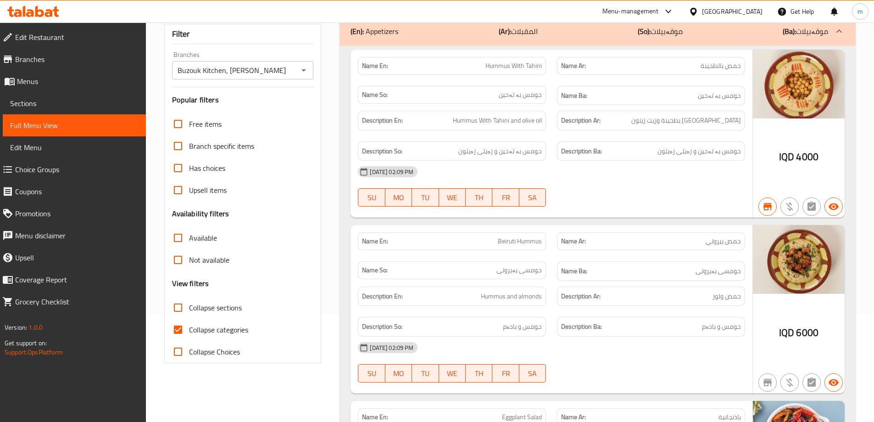
click at [201, 328] on span "Collapse categories" at bounding box center [218, 329] width 59 height 11
click at [189, 328] on input "Collapse categories" at bounding box center [178, 329] width 22 height 22
checkbox input "false"
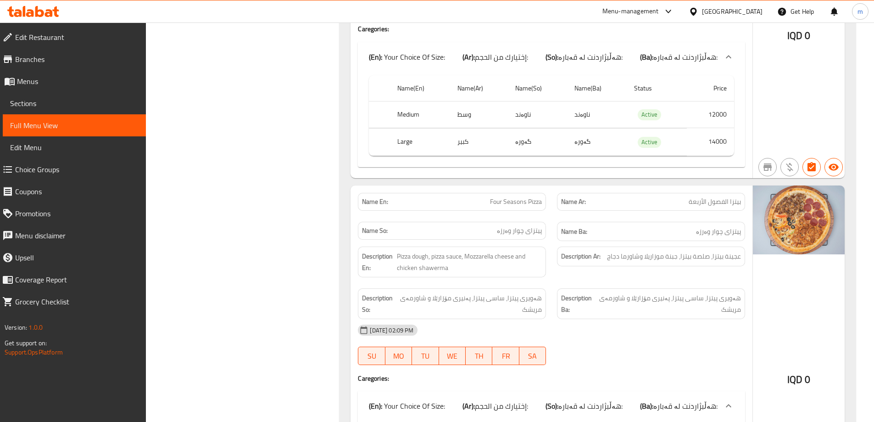
scroll to position [5990, 0]
